Goal: Task Accomplishment & Management: Manage account settings

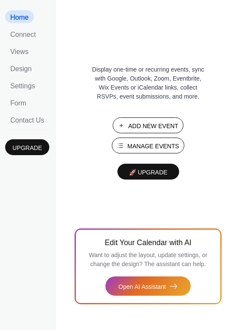
click at [142, 128] on span "Add New Event" at bounding box center [153, 126] width 50 height 9
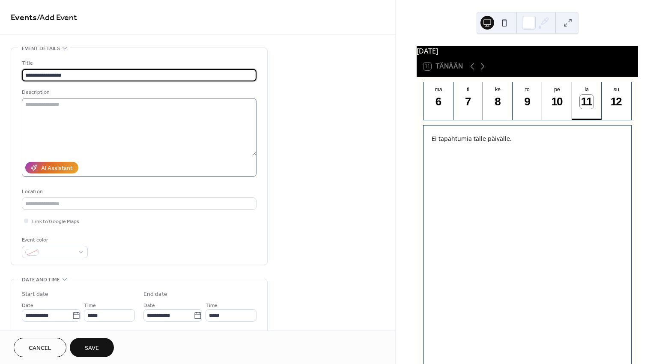
type input "**********"
click at [83, 139] on textarea at bounding box center [139, 126] width 235 height 57
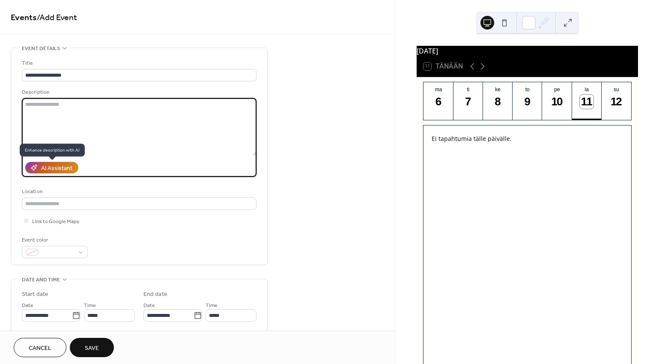
click at [57, 169] on div "AI Assistant" at bounding box center [56, 168] width 31 height 9
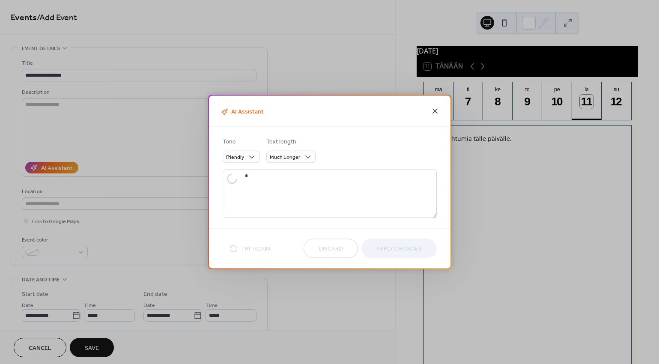
click at [435, 110] on icon at bounding box center [434, 111] width 5 height 5
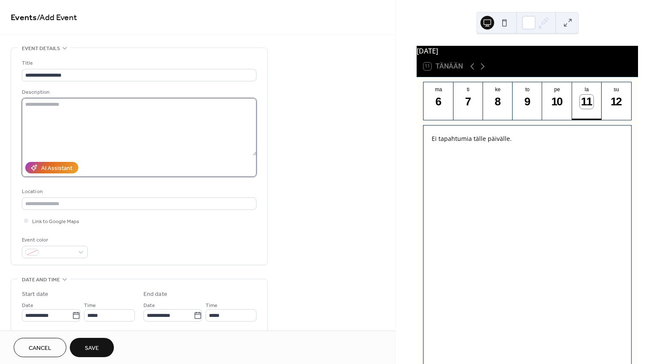
click at [185, 132] on textarea at bounding box center [139, 126] width 235 height 57
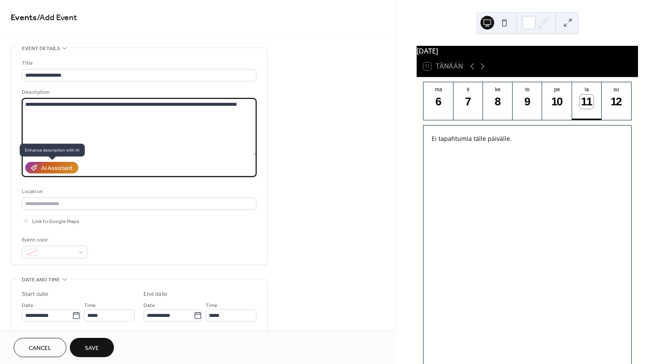
type textarea "**********"
click at [56, 169] on div "AI Assistant" at bounding box center [56, 168] width 31 height 9
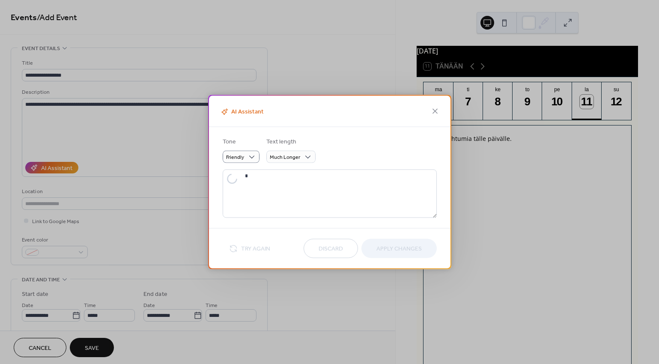
click at [264, 137] on form "Tone Friendly Text length Much Longer" at bounding box center [330, 150] width 214 height 26
type textarea "**********"
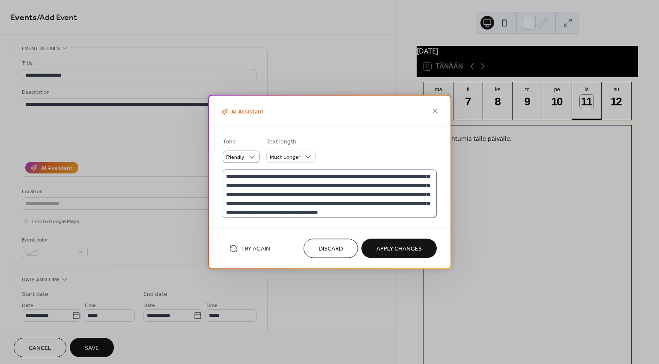
scroll to position [9, 0]
click at [386, 252] on span "Apply Changes" at bounding box center [398, 248] width 45 height 9
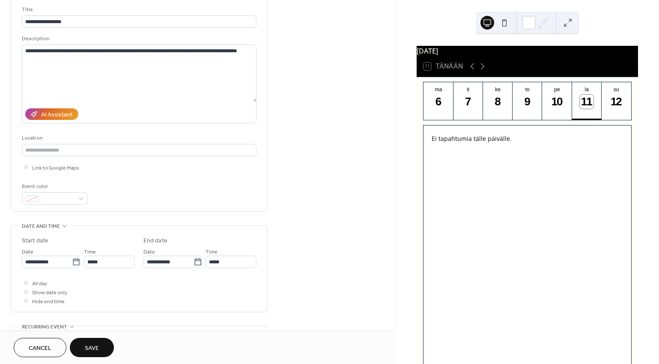
scroll to position [106, 0]
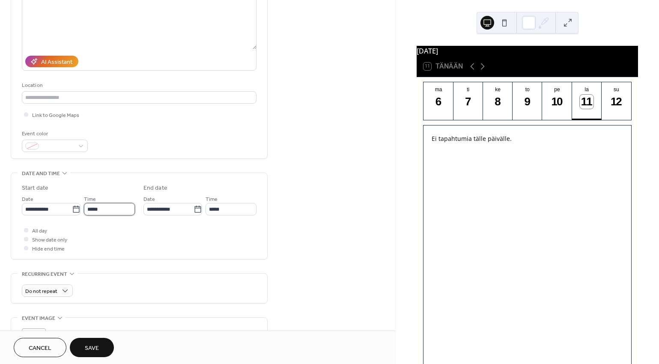
click at [95, 212] on input "*****" at bounding box center [109, 209] width 51 height 12
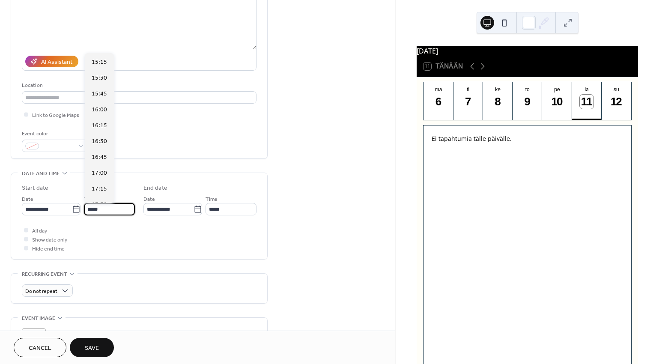
scroll to position [1013, 0]
click at [100, 125] on span "17:00" at bounding box center [99, 125] width 15 height 9
type input "*****"
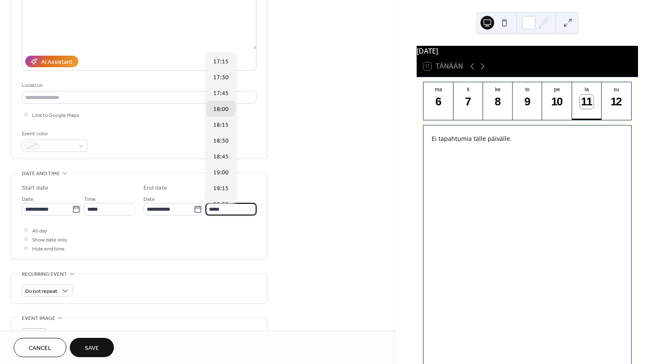
click at [239, 212] on input "*****" at bounding box center [230, 209] width 51 height 12
click at [222, 89] on span "21:00" at bounding box center [220, 88] width 15 height 9
type input "*****"
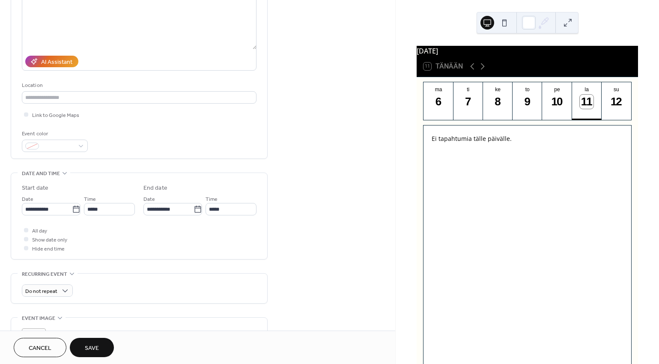
click at [228, 248] on div "All day Show date only Hide end time" at bounding box center [139, 239] width 235 height 27
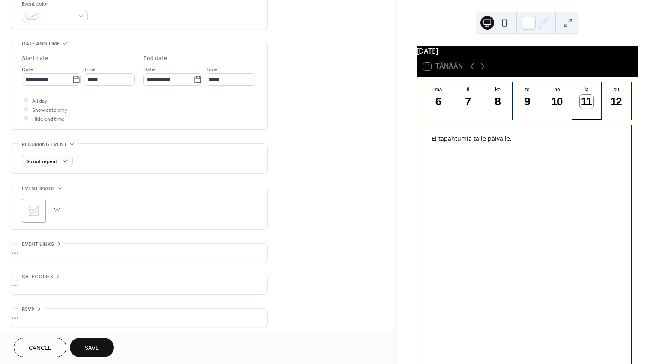
scroll to position [241, 0]
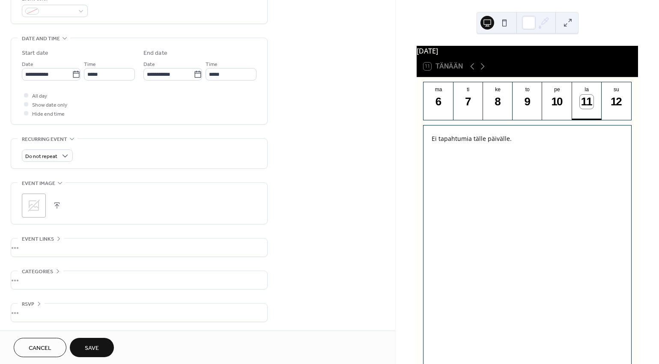
click at [38, 203] on icon at bounding box center [34, 206] width 14 height 14
click at [88, 346] on span "Save" at bounding box center [92, 348] width 14 height 9
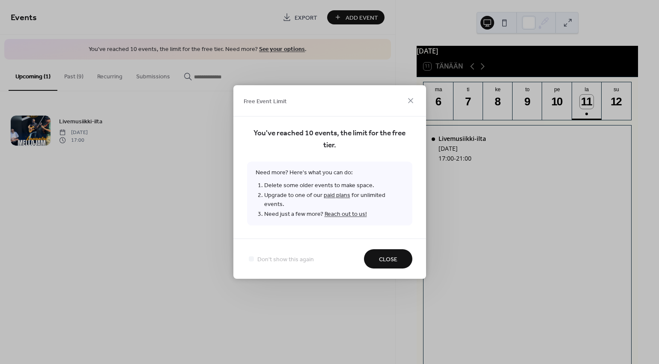
click at [396, 255] on span "Close" at bounding box center [388, 259] width 18 height 9
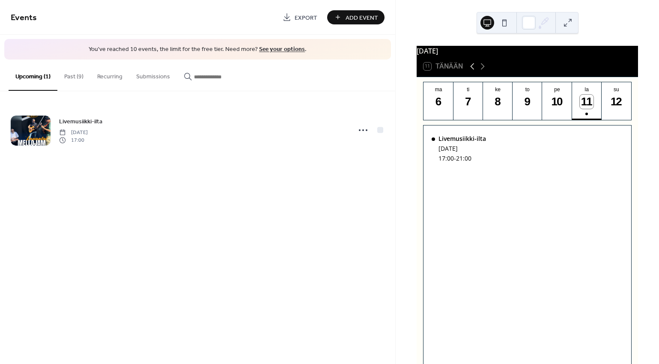
click at [472, 71] on icon at bounding box center [472, 66] width 10 height 10
click at [468, 68] on icon at bounding box center [472, 66] width 10 height 10
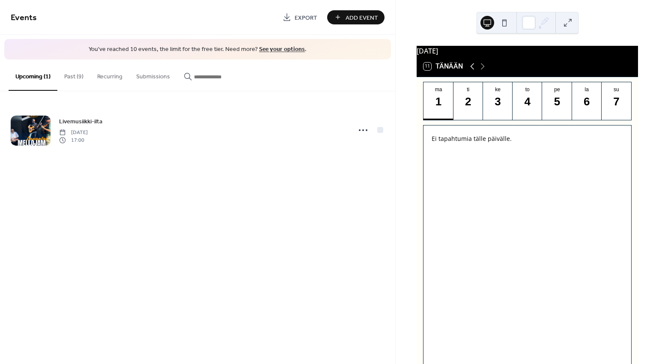
click at [468, 68] on icon at bounding box center [472, 66] width 10 height 10
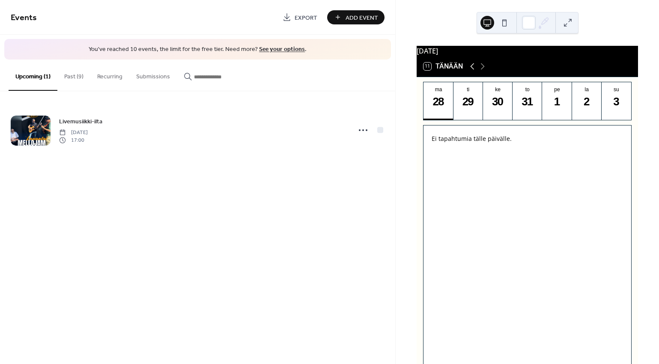
click at [470, 71] on icon at bounding box center [472, 66] width 10 height 10
click at [487, 72] on div "11 Tänään" at bounding box center [526, 66] width 221 height 21
click at [485, 71] on icon at bounding box center [482, 66] width 10 height 10
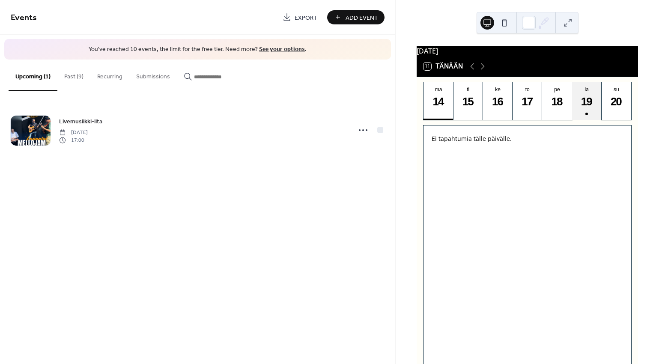
click at [584, 107] on div "19" at bounding box center [587, 102] width 14 height 14
click at [471, 152] on div "[DATE]" at bounding box center [454, 148] width 33 height 8
click at [471, 140] on div "Grillijuhlat" at bounding box center [454, 138] width 33 height 8
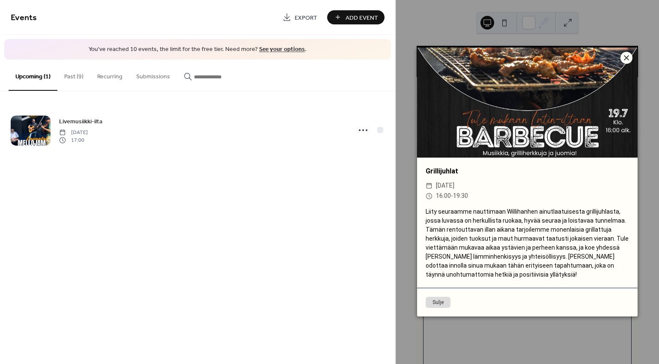
click at [624, 54] on icon at bounding box center [626, 58] width 10 height 10
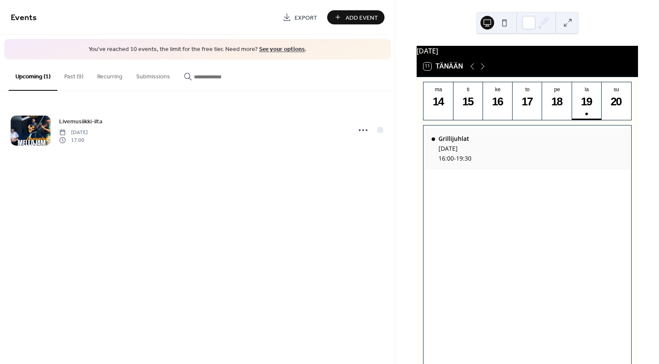
click at [471, 152] on div "[DATE]" at bounding box center [454, 148] width 33 height 8
click at [471, 162] on div "16:00 - 19:30" at bounding box center [454, 158] width 33 height 8
click at [581, 104] on div "19" at bounding box center [587, 102] width 14 height 14
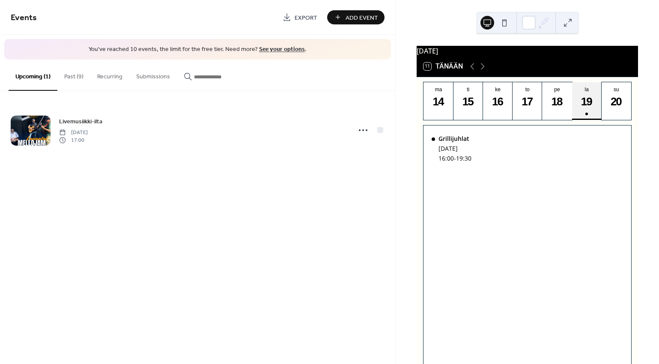
click at [581, 104] on div "19" at bounding box center [587, 102] width 14 height 14
click at [83, 75] on button "Past (9)" at bounding box center [73, 74] width 33 height 30
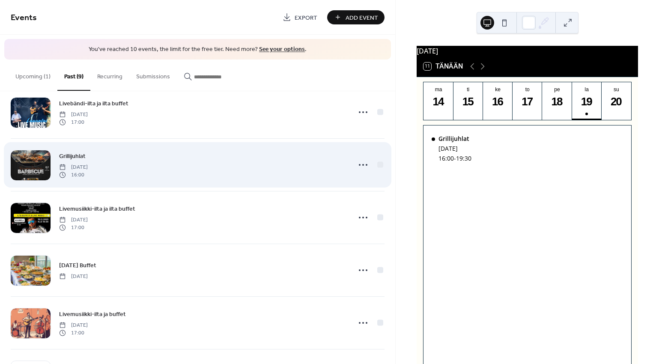
scroll to position [19, 0]
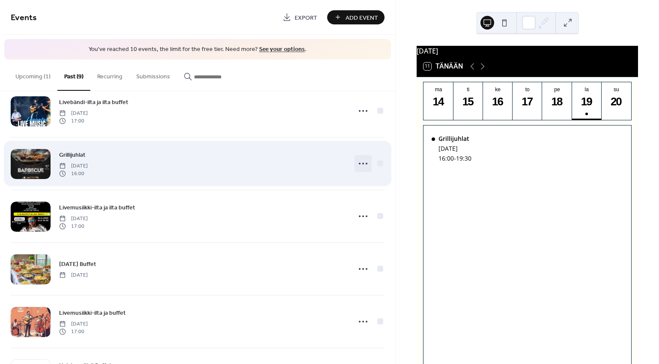
click at [360, 165] on icon at bounding box center [363, 164] width 14 height 14
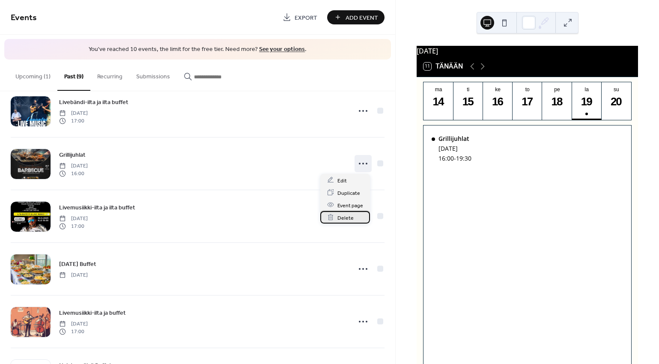
click at [339, 215] on span "Delete" at bounding box center [345, 217] width 16 height 9
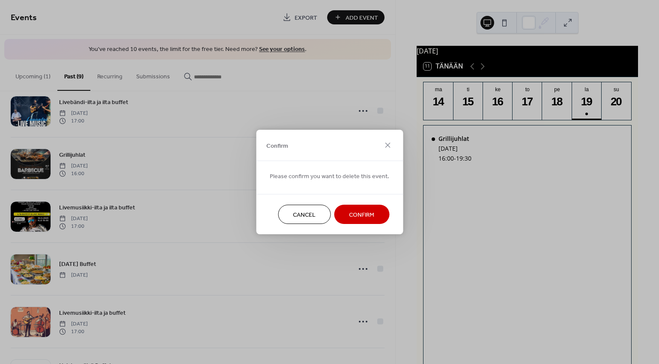
click at [349, 213] on span "Confirm" at bounding box center [361, 215] width 25 height 9
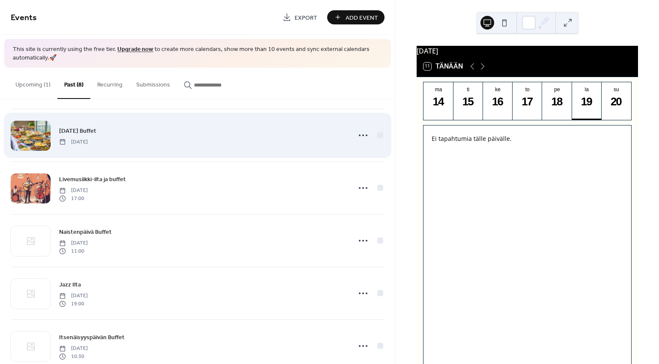
scroll to position [182, 0]
